Goal: Information Seeking & Learning: Learn about a topic

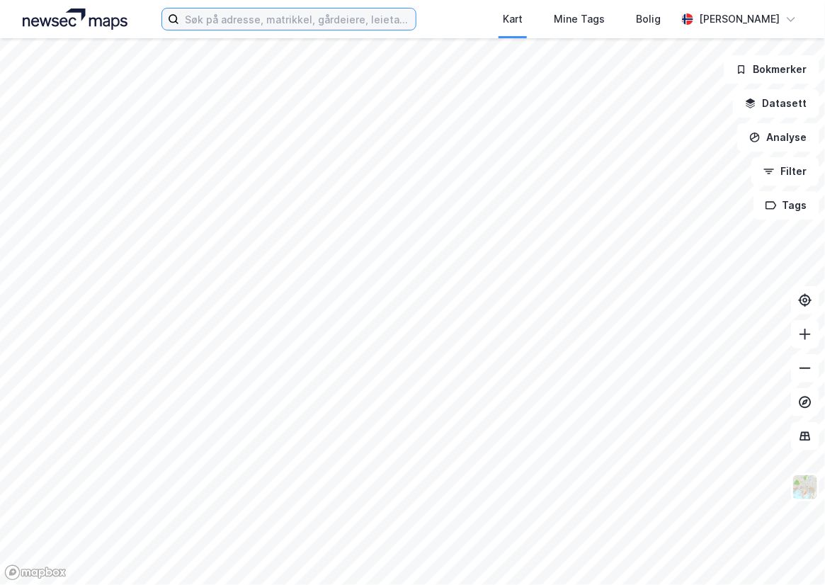
click at [230, 24] on input at bounding box center [297, 19] width 237 height 21
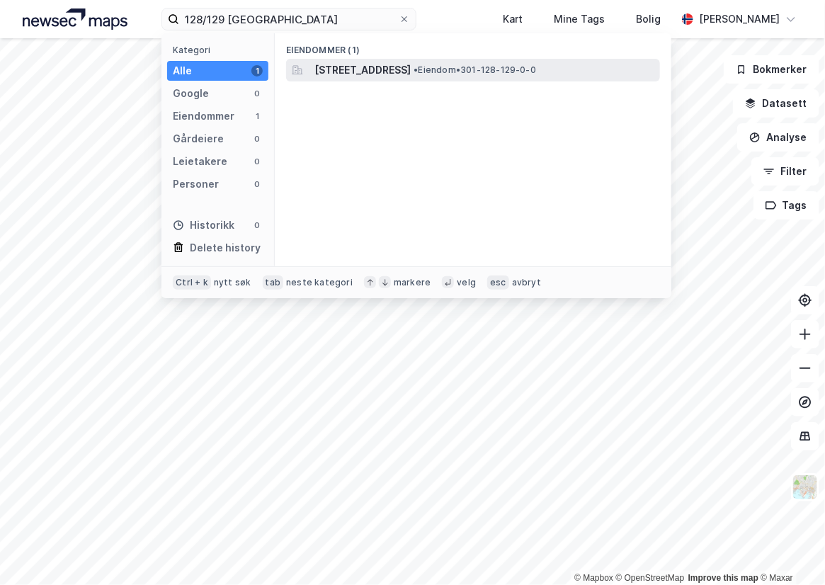
click at [389, 62] on span "[STREET_ADDRESS]" at bounding box center [363, 70] width 96 height 17
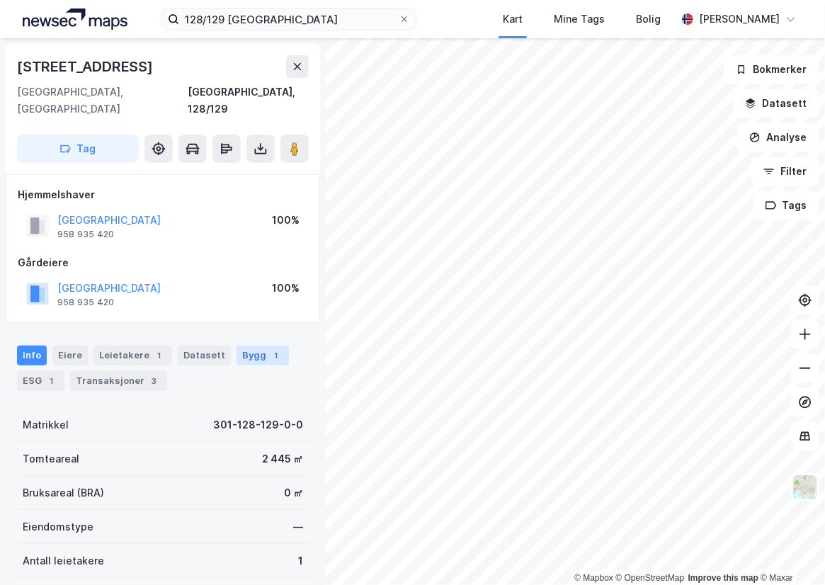
click at [252, 346] on div "Bygg 1" at bounding box center [263, 356] width 52 height 20
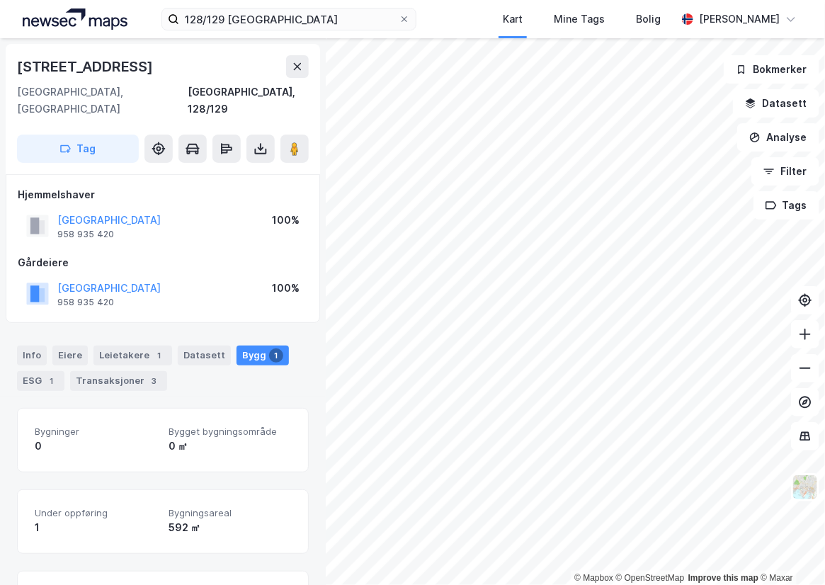
scroll to position [106, 0]
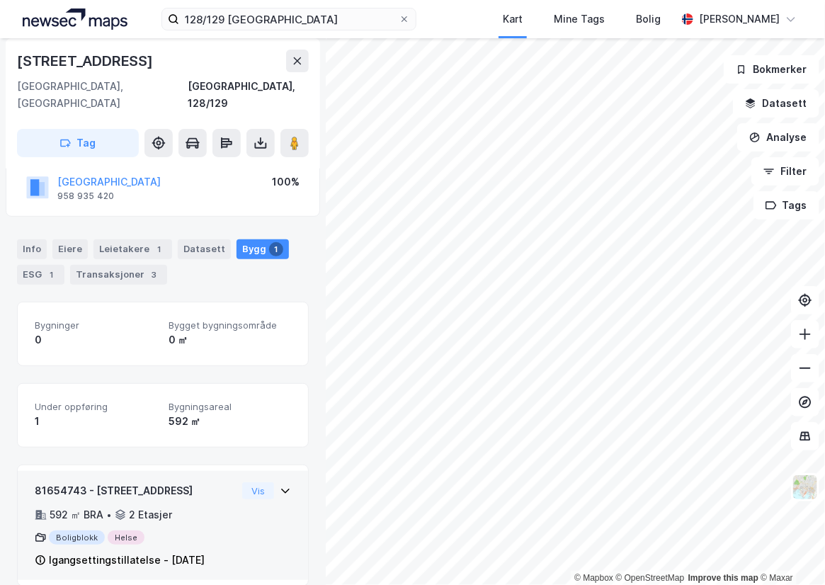
click at [280, 482] on div "Vis" at bounding box center [266, 490] width 49 height 17
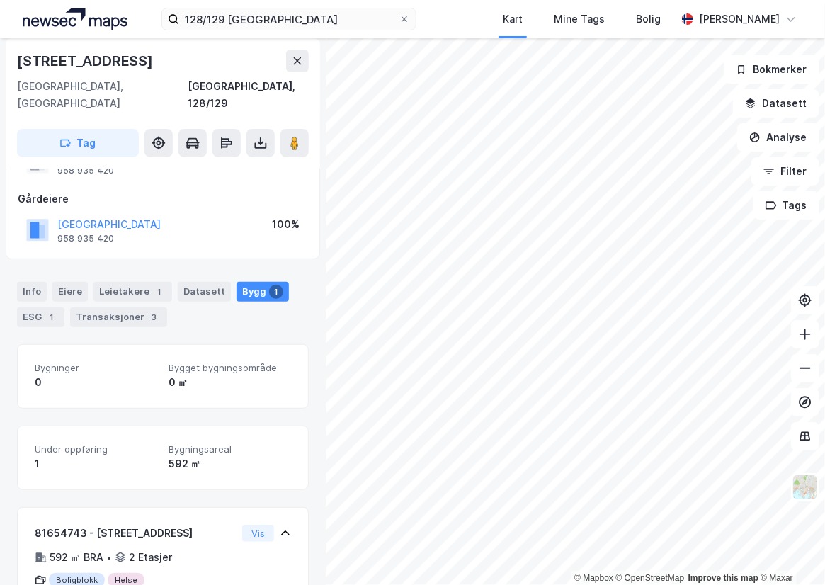
scroll to position [0, 0]
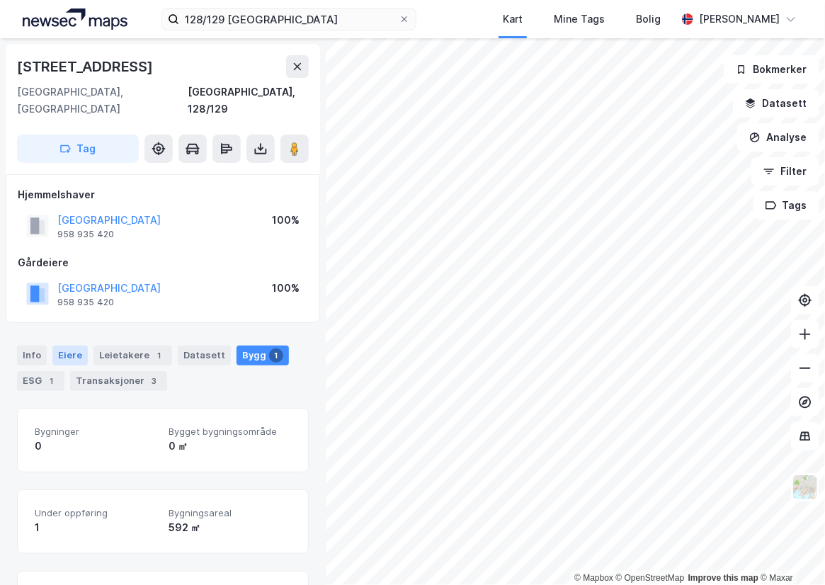
click at [59, 346] on div "Eiere" at bounding box center [69, 356] width 35 height 20
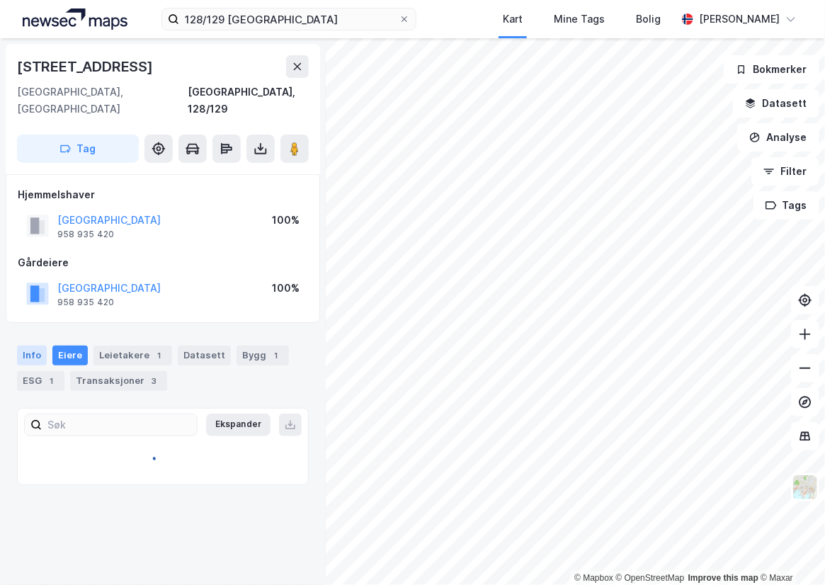
click at [39, 346] on div "Info" at bounding box center [32, 356] width 30 height 20
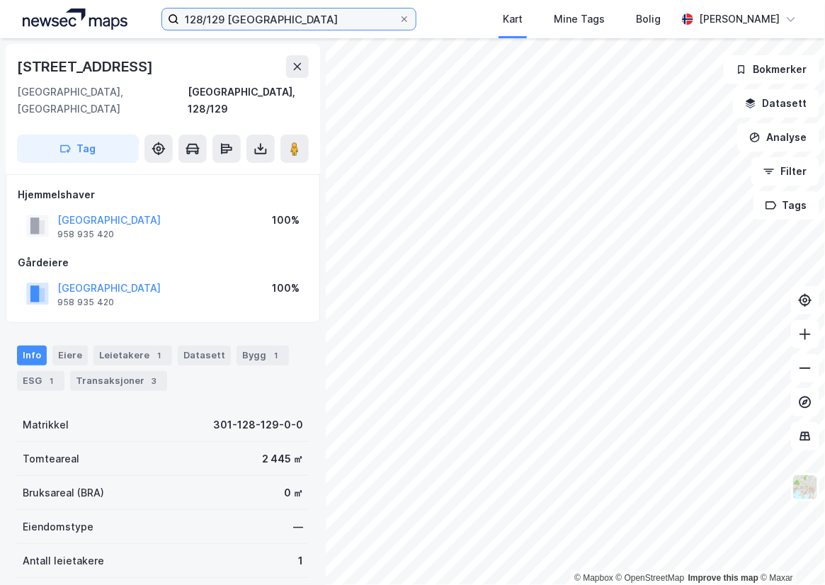
click at [346, 14] on input "128/129 [GEOGRAPHIC_DATA]" at bounding box center [289, 19] width 220 height 21
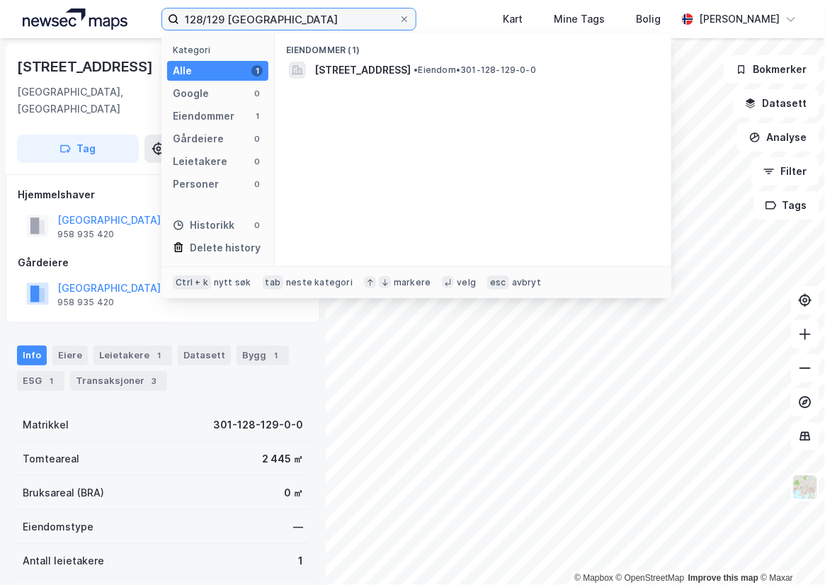
click at [346, 14] on input "128/129 [GEOGRAPHIC_DATA]" at bounding box center [289, 19] width 220 height 21
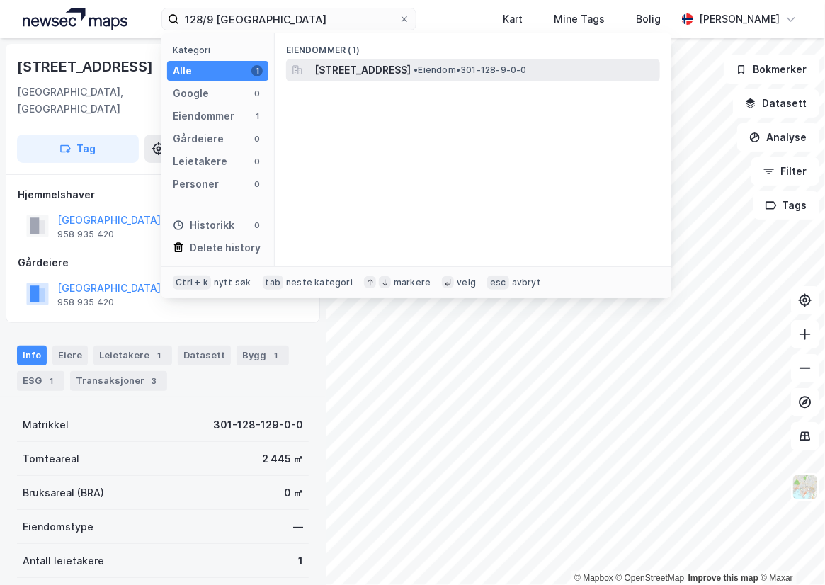
click at [411, 67] on span "[STREET_ADDRESS]" at bounding box center [363, 70] width 96 height 17
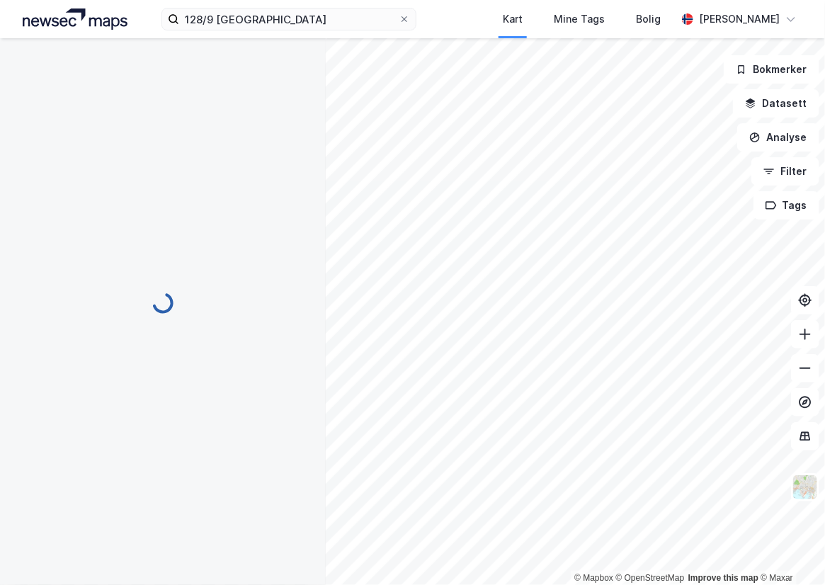
scroll to position [4, 0]
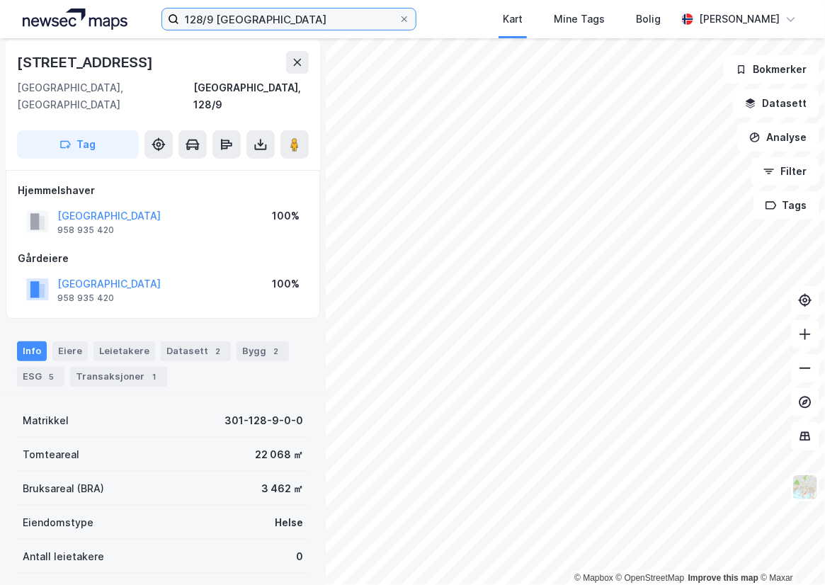
click at [254, 19] on input "128/9 [GEOGRAPHIC_DATA]" at bounding box center [289, 19] width 220 height 21
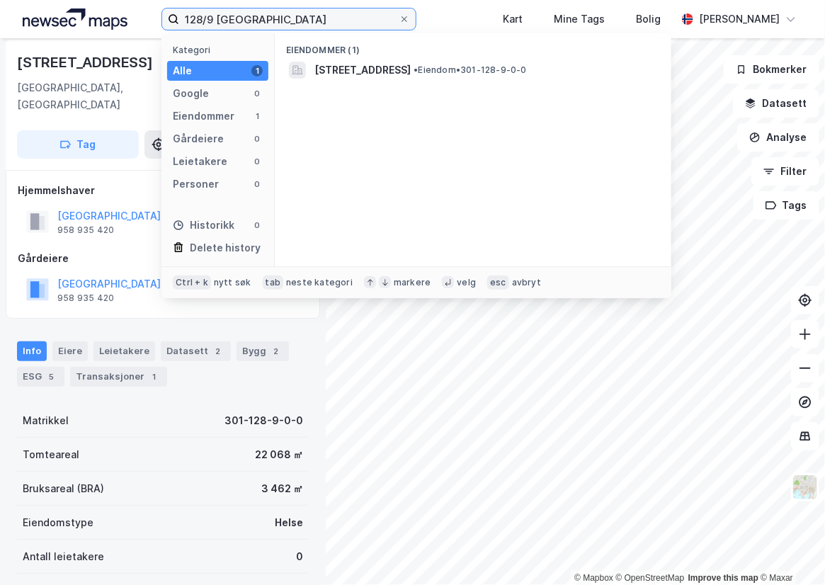
click at [254, 19] on input "128/9 [GEOGRAPHIC_DATA]" at bounding box center [289, 19] width 220 height 21
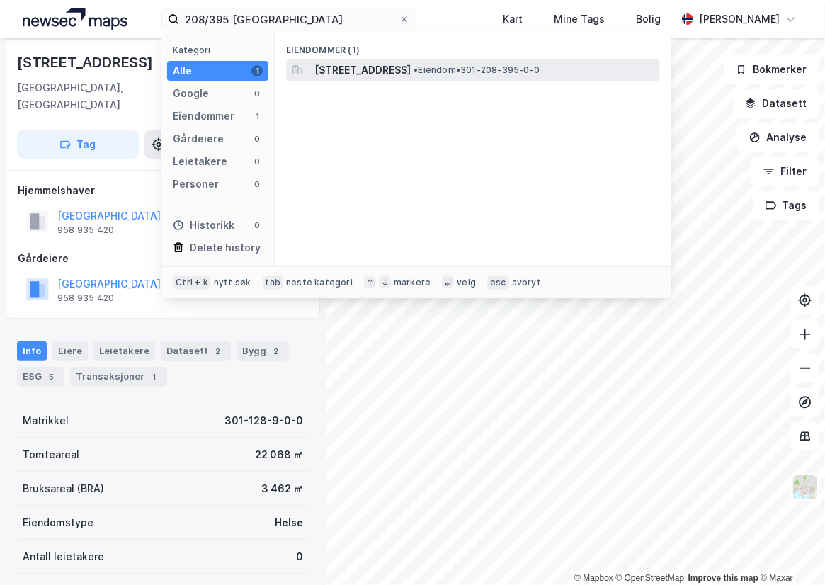
click at [347, 67] on span "[STREET_ADDRESS]" at bounding box center [363, 70] width 96 height 17
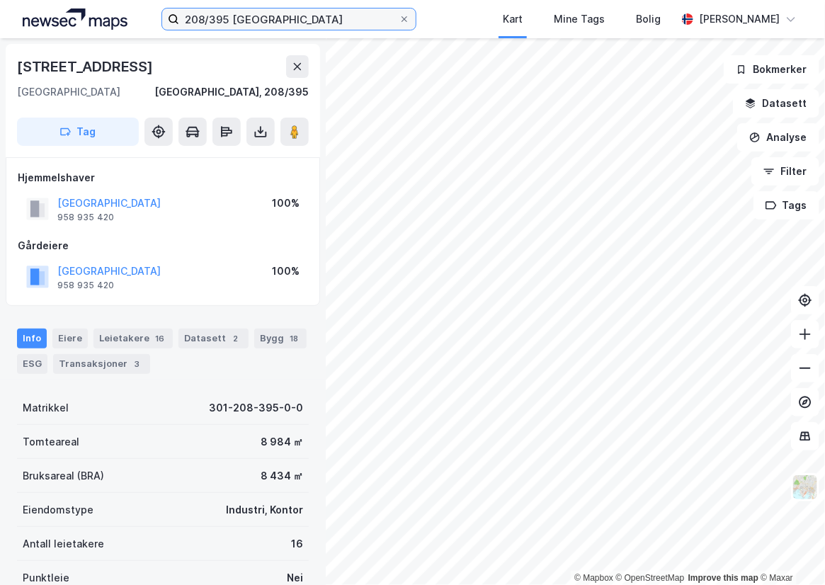
click at [295, 15] on input "208/395 [GEOGRAPHIC_DATA]" at bounding box center [289, 19] width 220 height 21
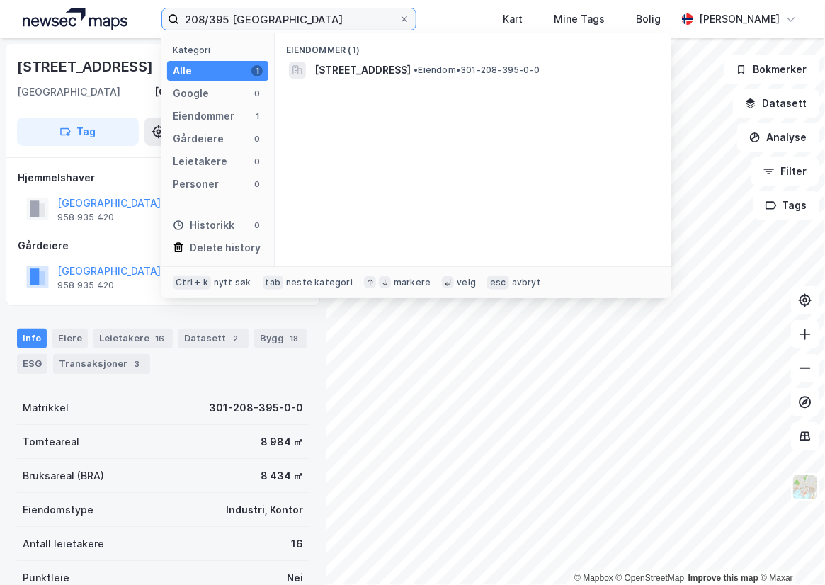
click at [295, 15] on input "208/395 [GEOGRAPHIC_DATA]" at bounding box center [289, 19] width 220 height 21
click at [260, 19] on input "208/395 [GEOGRAPHIC_DATA]" at bounding box center [289, 19] width 220 height 21
drag, startPoint x: 262, startPoint y: 19, endPoint x: 210, endPoint y: 25, distance: 52.0
click at [210, 25] on input "208/395 [GEOGRAPHIC_DATA]" at bounding box center [289, 19] width 220 height 21
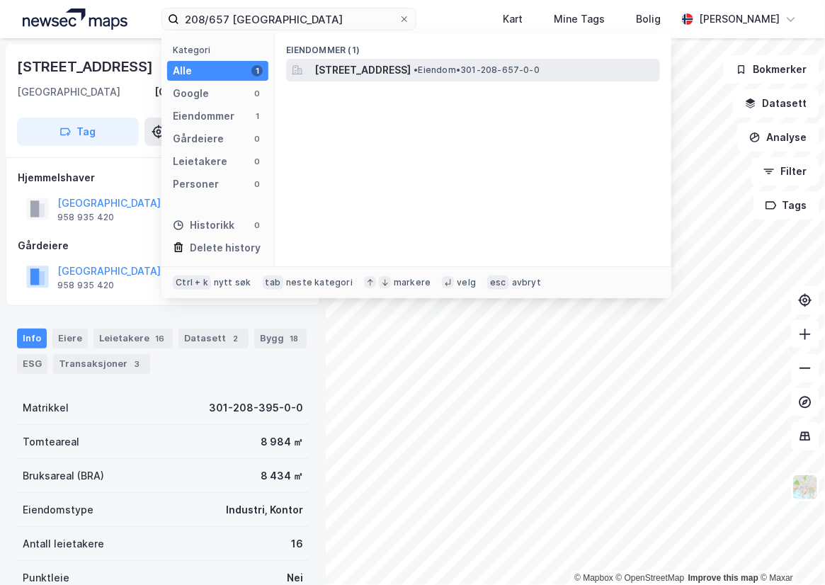
click at [375, 62] on span "[STREET_ADDRESS]" at bounding box center [363, 70] width 96 height 17
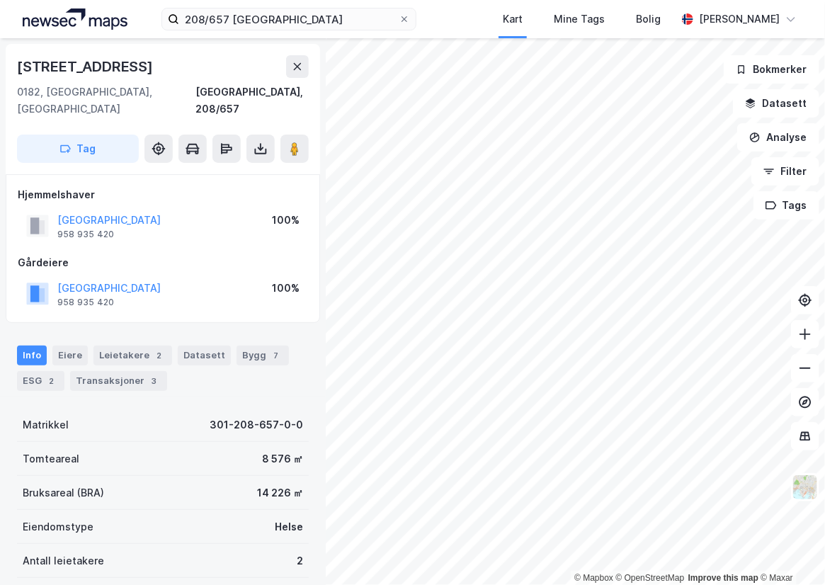
scroll to position [5, 0]
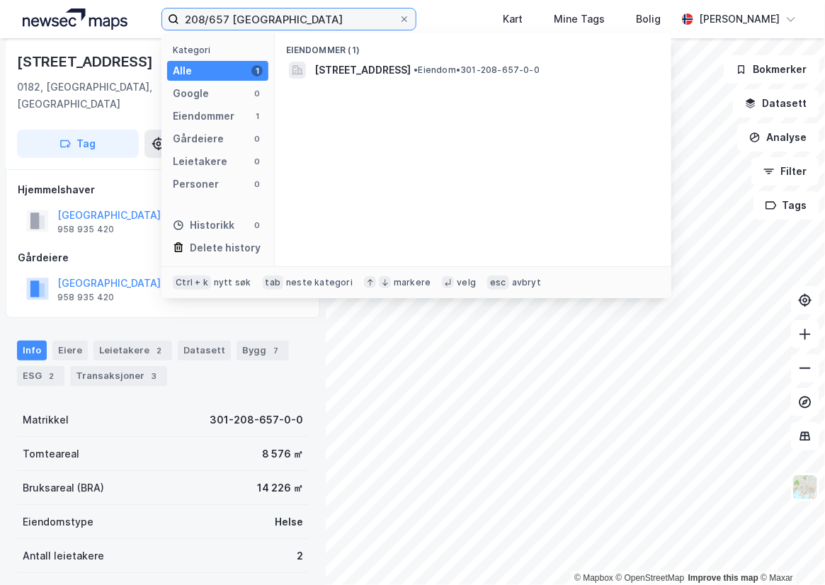
click at [297, 26] on input "208/657 [GEOGRAPHIC_DATA]" at bounding box center [289, 19] width 220 height 21
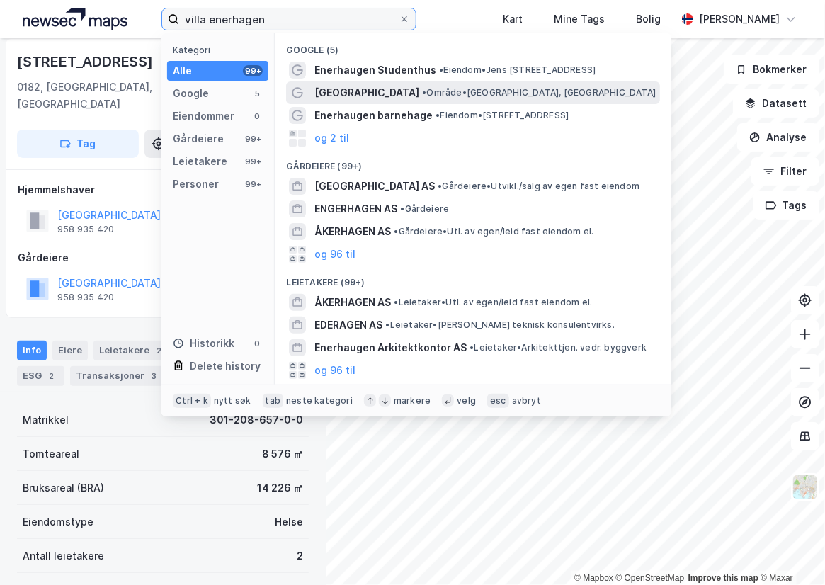
type input "villa enerhagen"
click at [371, 89] on span "[GEOGRAPHIC_DATA]" at bounding box center [367, 92] width 105 height 17
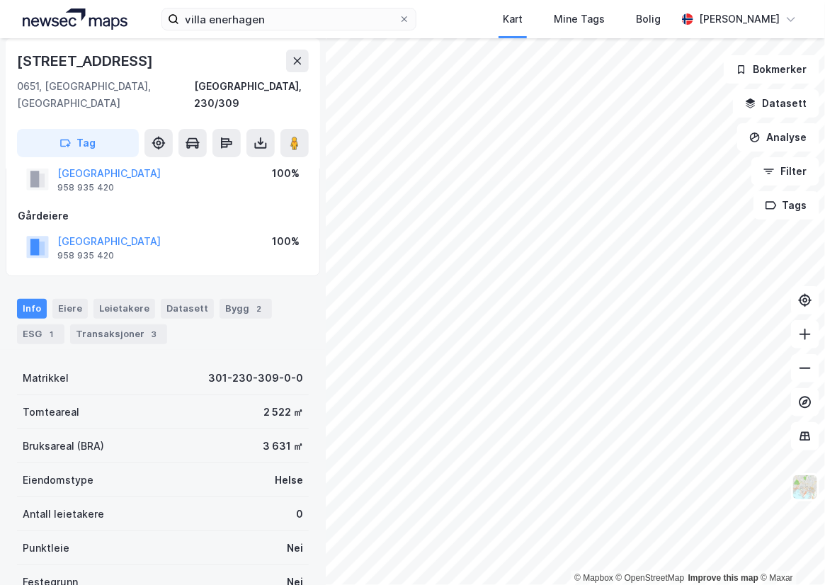
scroll to position [69, 0]
